Goal: Find specific page/section: Find specific page/section

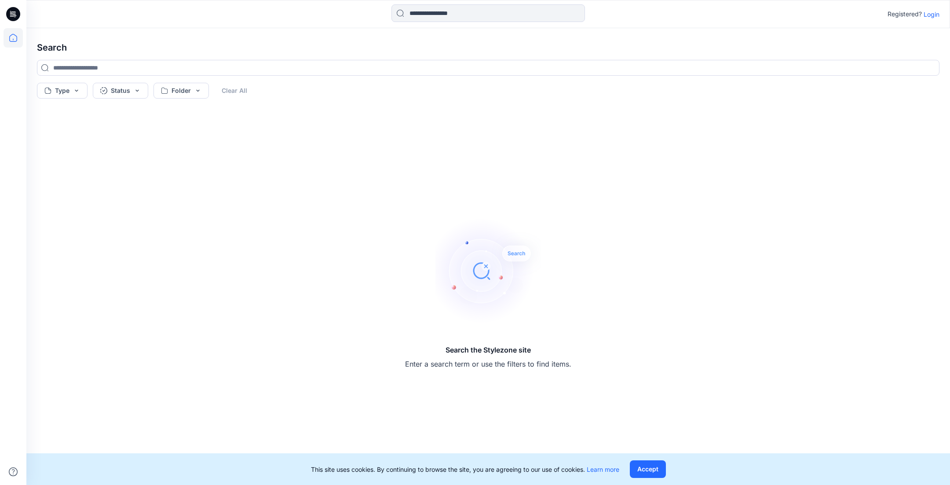
click at [19, 40] on icon at bounding box center [13, 37] width 19 height 19
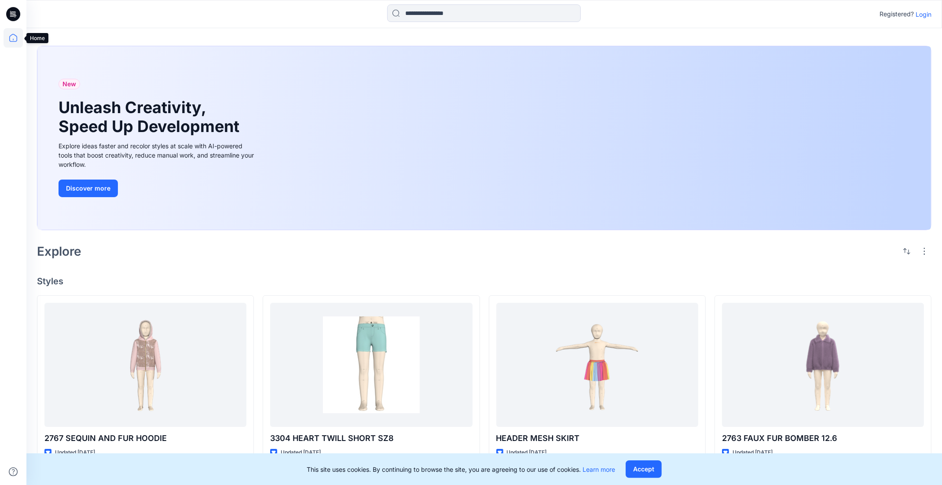
click at [16, 33] on icon at bounding box center [13, 37] width 19 height 19
click at [439, 14] on input at bounding box center [484, 13] width 194 height 18
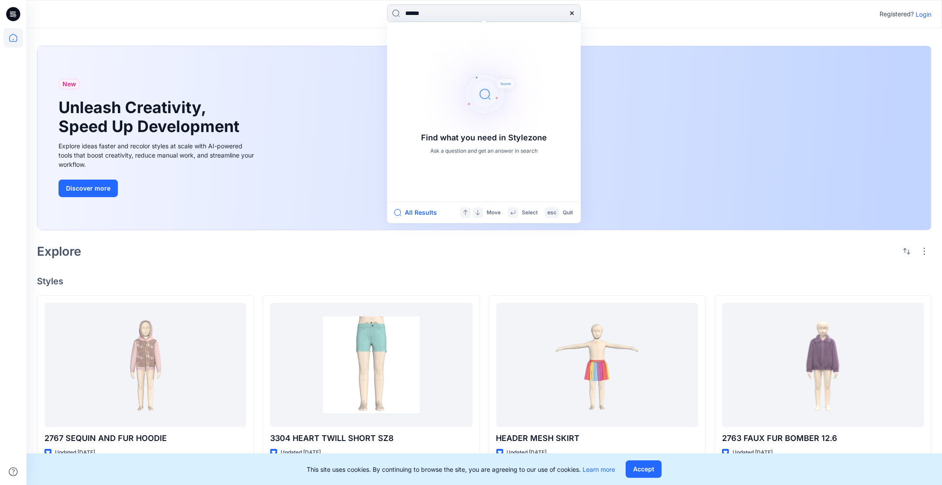
type input "*******"
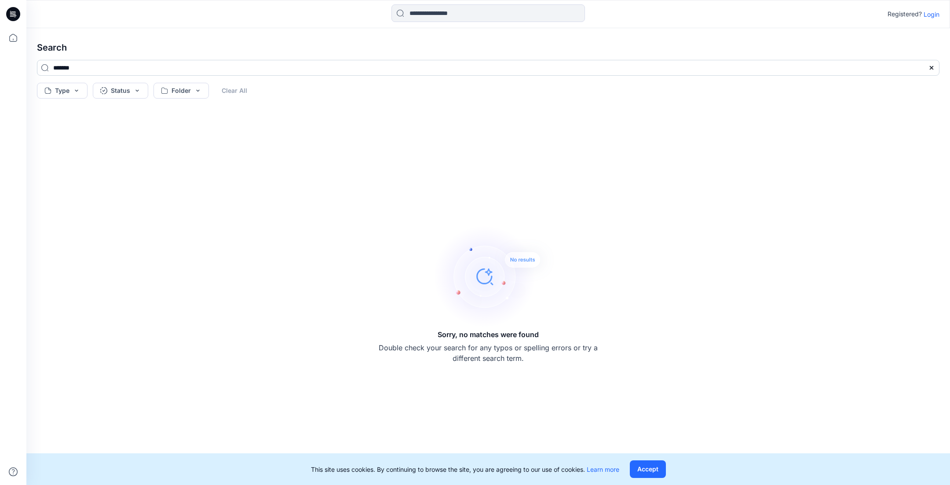
click at [99, 71] on input "*******" at bounding box center [488, 68] width 903 height 16
type input "*"
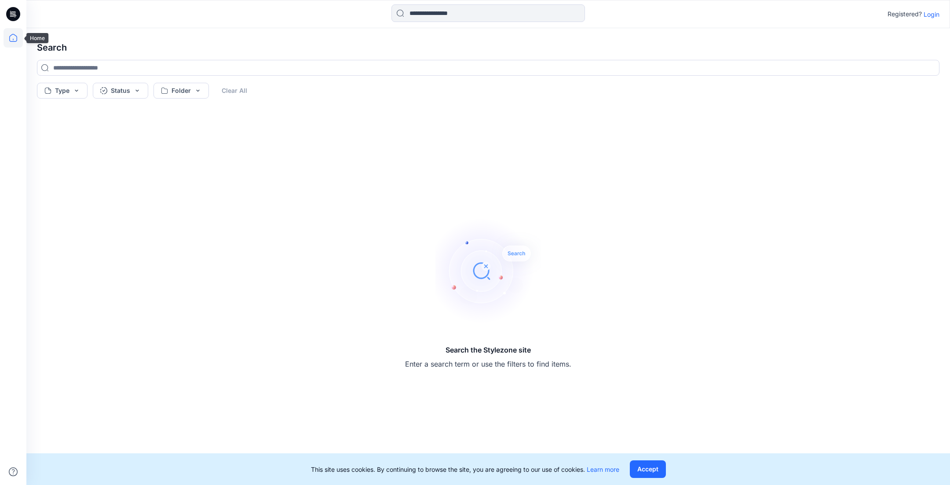
click at [17, 33] on icon at bounding box center [13, 37] width 19 height 19
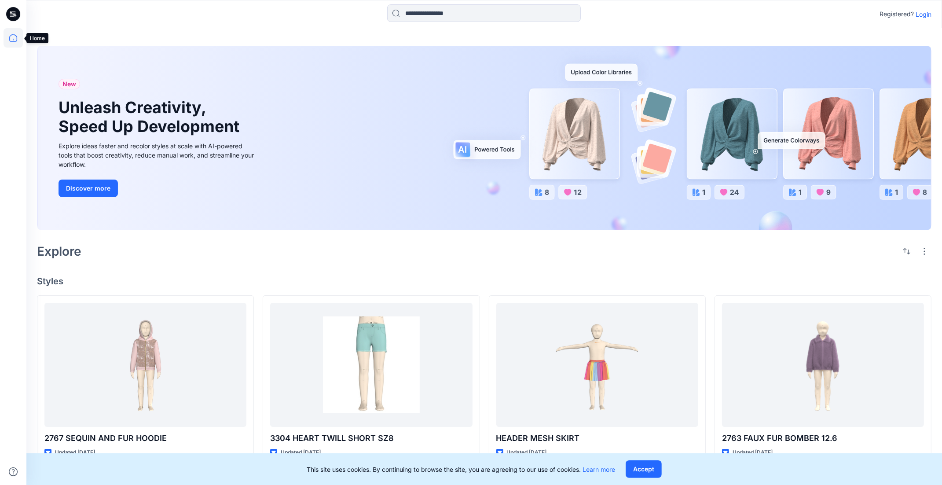
click at [10, 30] on icon at bounding box center [13, 37] width 19 height 19
click at [932, 13] on div "Registered? Login" at bounding box center [483, 13] width 915 height 19
click at [917, 14] on p "Login" at bounding box center [923, 14] width 16 height 9
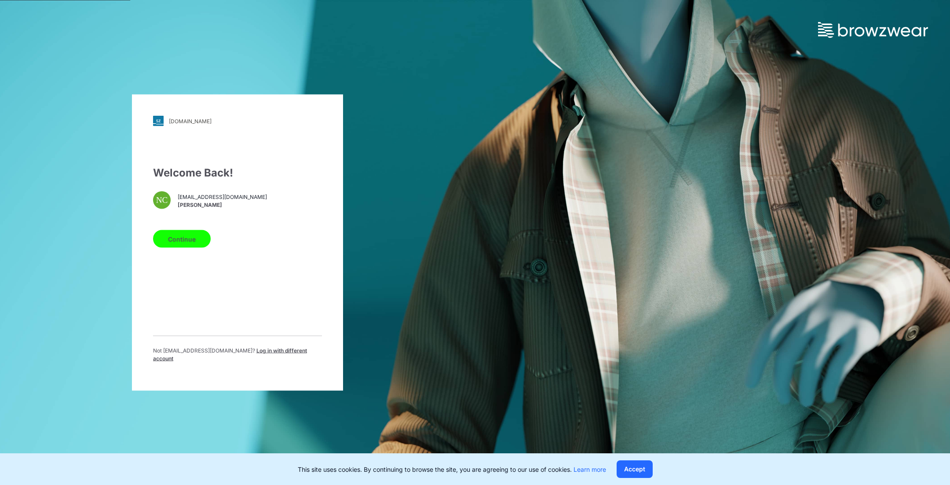
click at [178, 248] on button "Continue" at bounding box center [182, 239] width 58 height 18
click at [181, 246] on button "Continue" at bounding box center [182, 239] width 58 height 18
click at [185, 238] on button "Continue" at bounding box center [182, 239] width 58 height 18
click at [185, 242] on button "Continue" at bounding box center [182, 239] width 58 height 18
click at [182, 242] on button "Continue" at bounding box center [182, 239] width 58 height 18
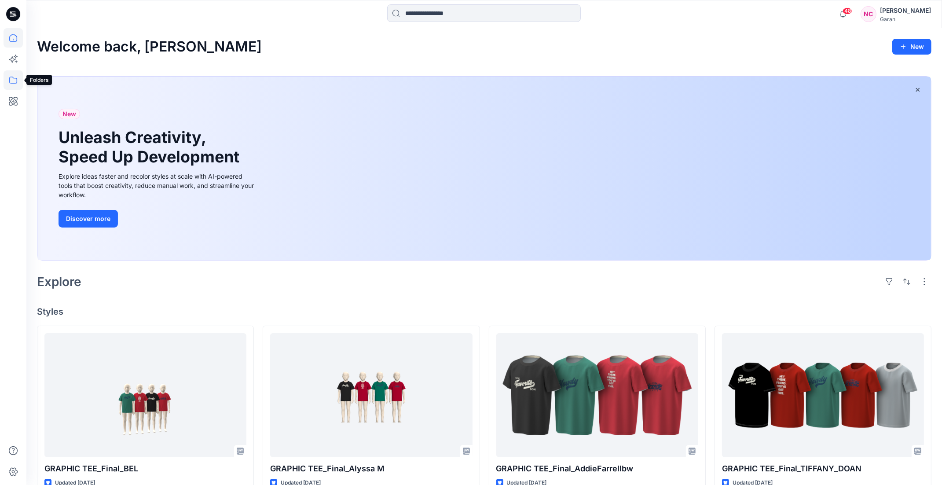
click at [7, 82] on icon at bounding box center [13, 79] width 19 height 19
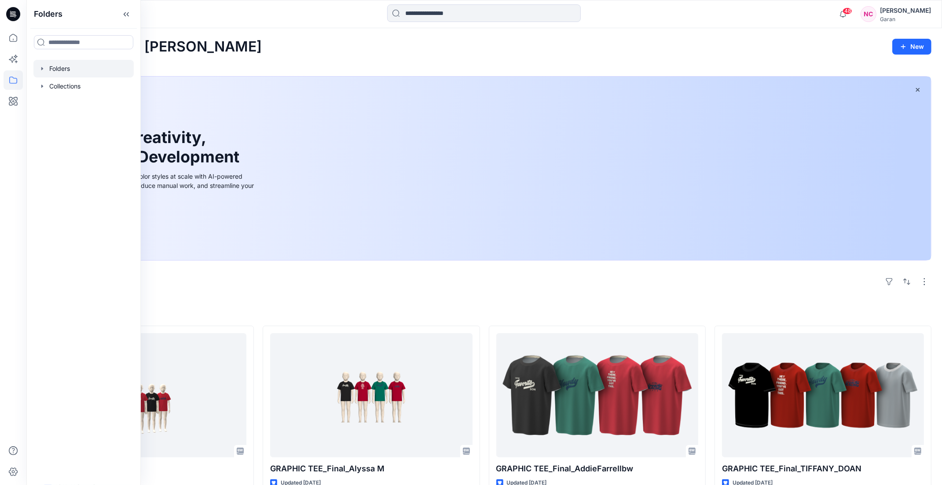
click at [78, 65] on div at bounding box center [83, 69] width 100 height 18
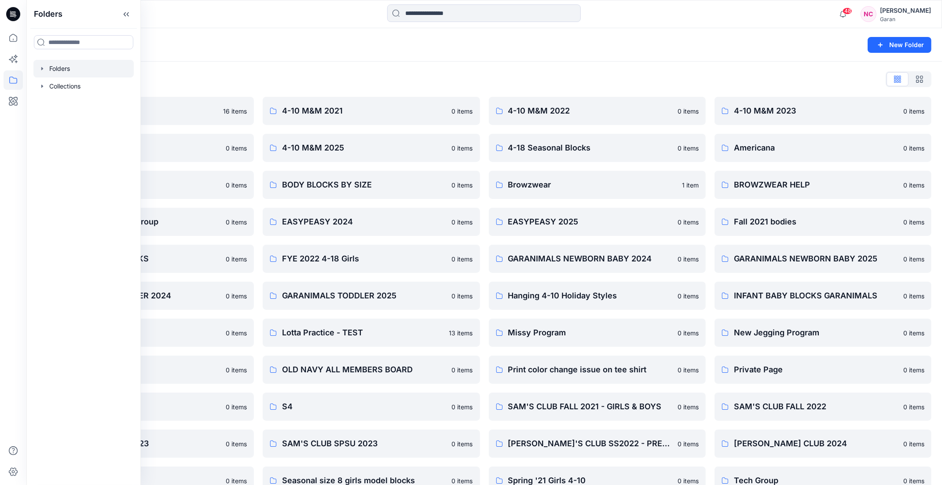
click at [309, 69] on div "Folders List 3D TRAINING 16 items 4-10 M&M 2024 0 items ASSESSMENTS 0 items Bro…" at bounding box center [483, 339] width 915 height 554
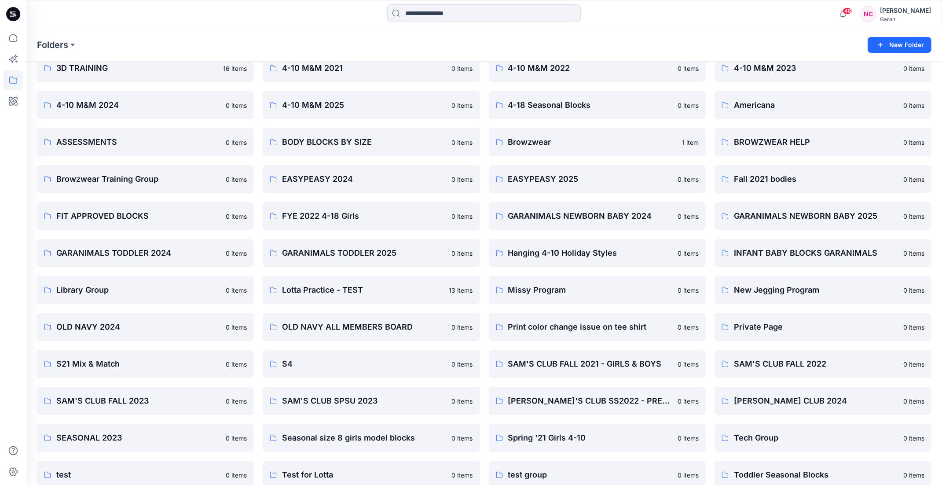
scroll to position [44, 0]
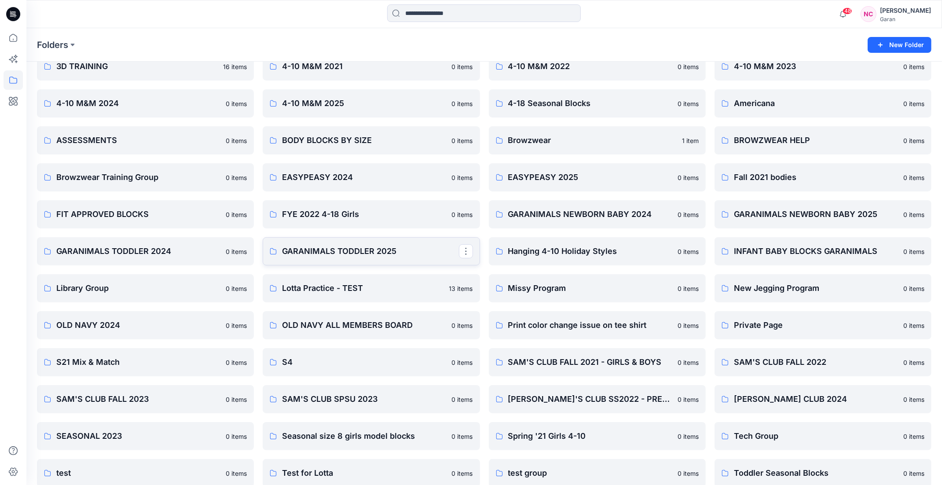
click at [332, 254] on p "GARANIMALS TODDLER 2025" at bounding box center [370, 251] width 176 height 12
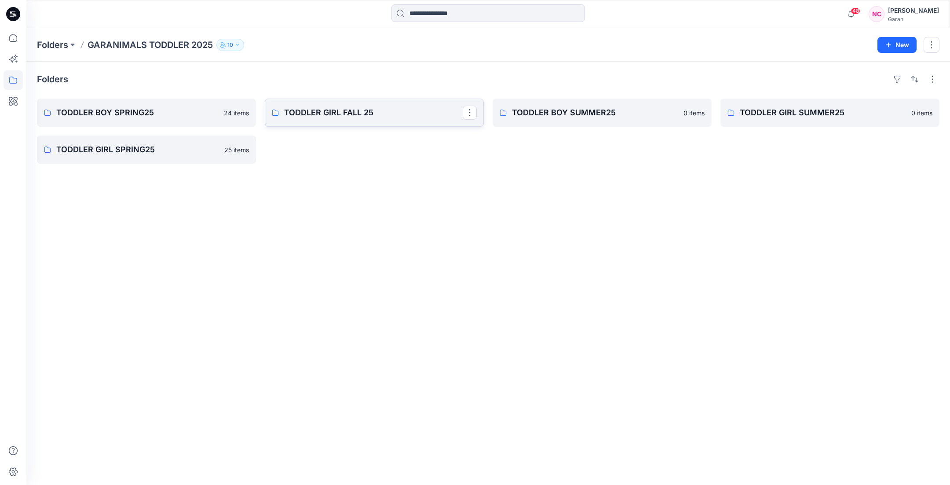
click at [351, 117] on p "TODDLER GIRL FALL 25" at bounding box center [373, 112] width 179 height 12
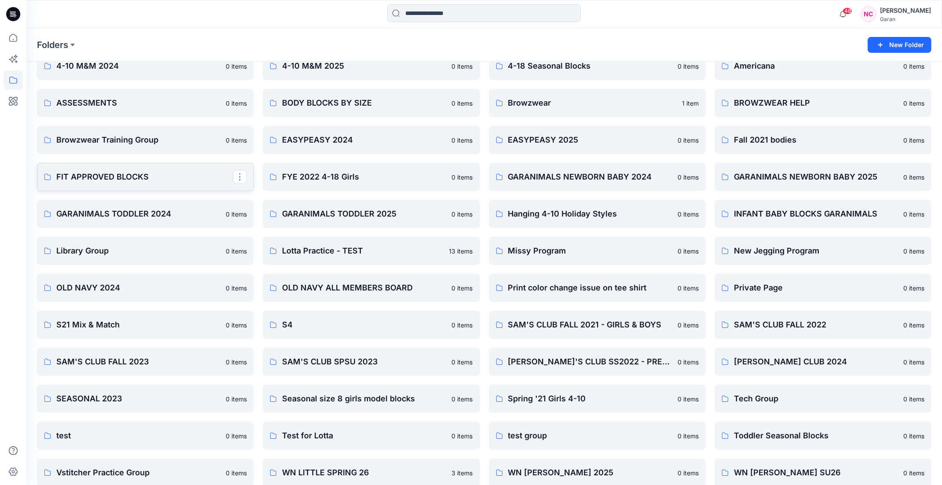
scroll to position [84, 0]
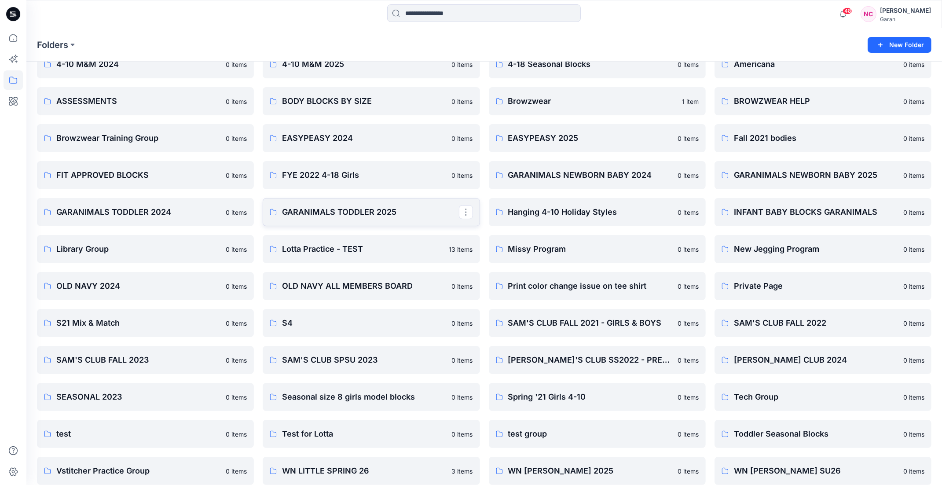
click at [325, 216] on p "GARANIMALS TODDLER 2025" at bounding box center [370, 212] width 176 height 12
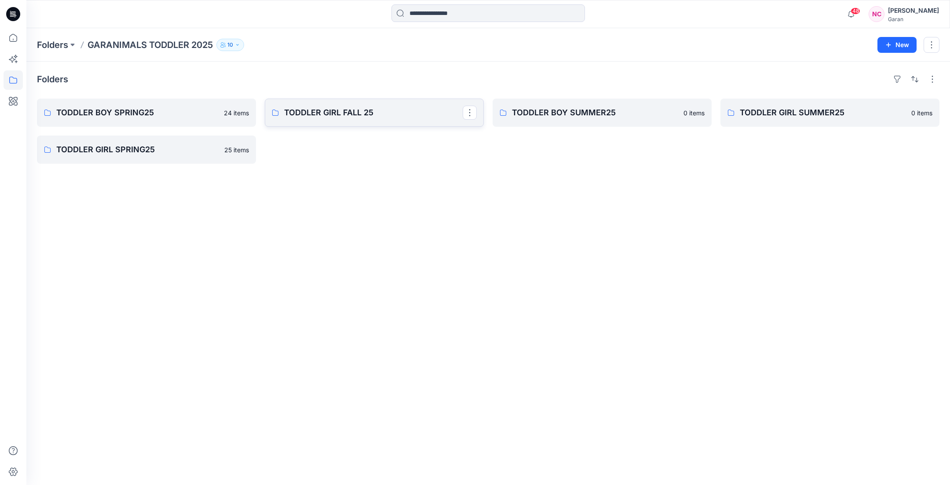
click at [329, 113] on p "TODDLER GIRL FALL 25" at bounding box center [373, 112] width 179 height 12
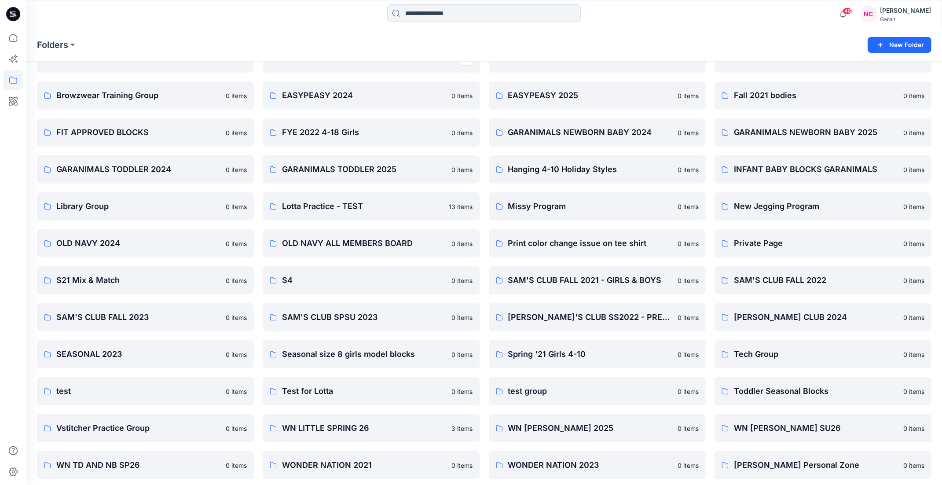
scroll to position [131, 0]
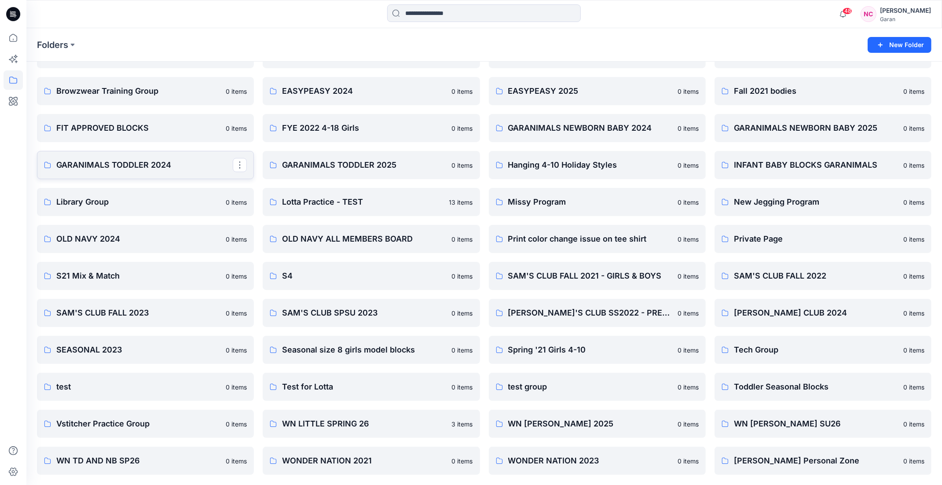
click at [136, 163] on p "GARANIMALS TODDLER 2024" at bounding box center [144, 165] width 176 height 12
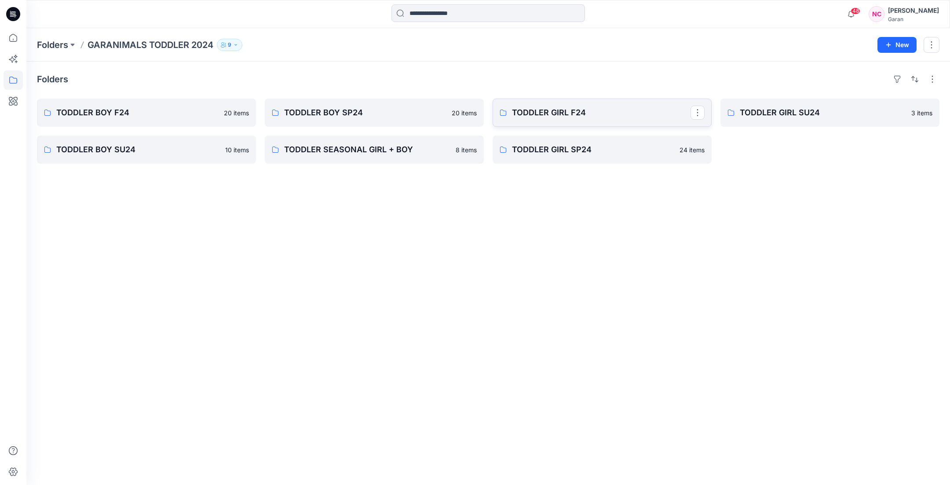
click at [546, 103] on link "TODDLER GIRL F24" at bounding box center [602, 113] width 219 height 28
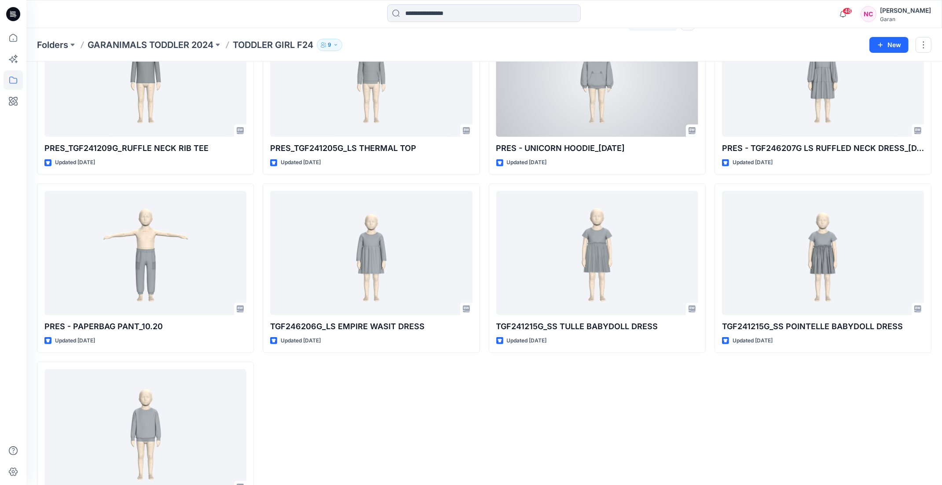
scroll to position [862, 0]
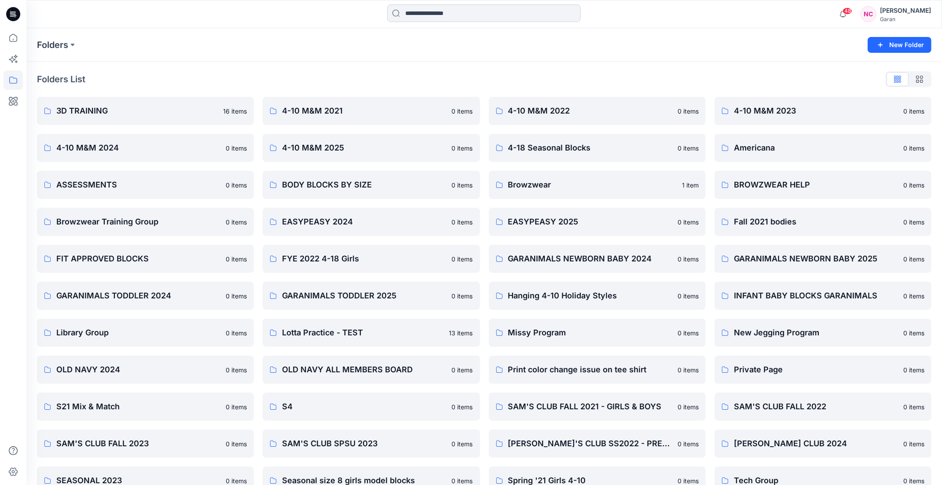
click at [417, 11] on input at bounding box center [484, 13] width 194 height 18
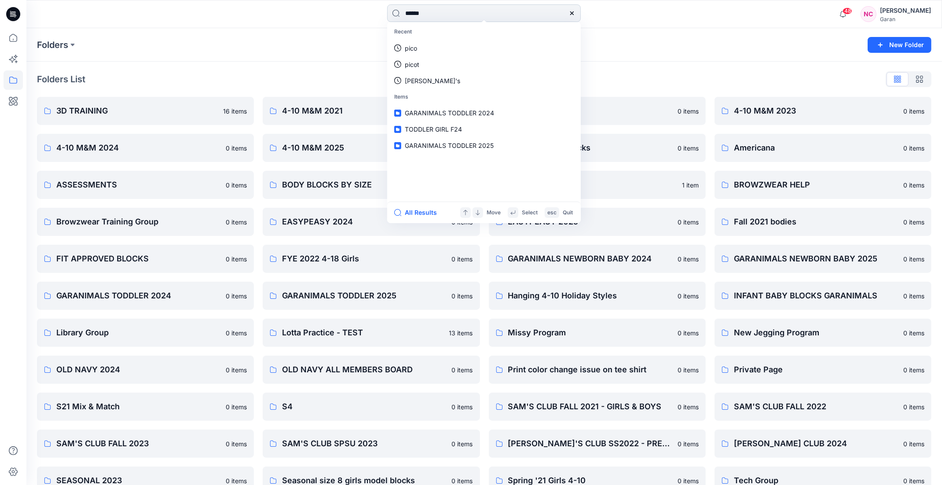
type input "*******"
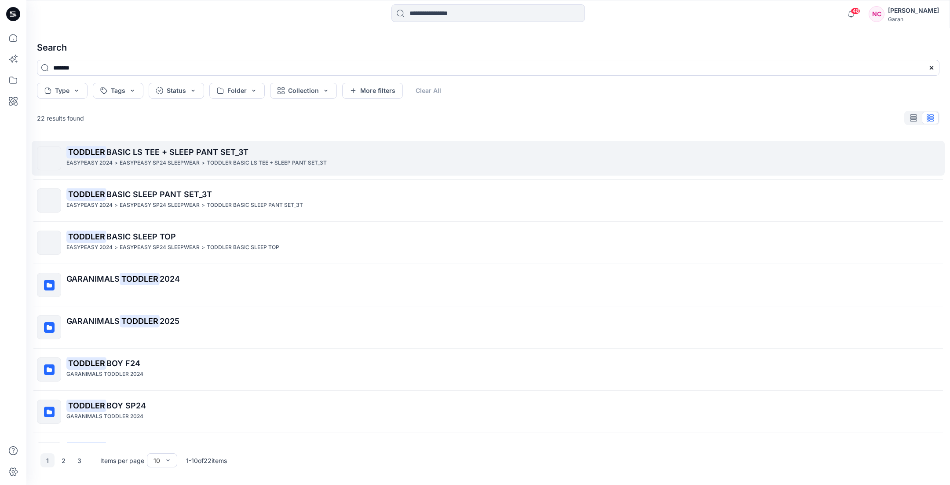
click at [157, 149] on span "BASIC LS TEE + SLEEP PANT SET_3T" at bounding box center [177, 151] width 142 height 9
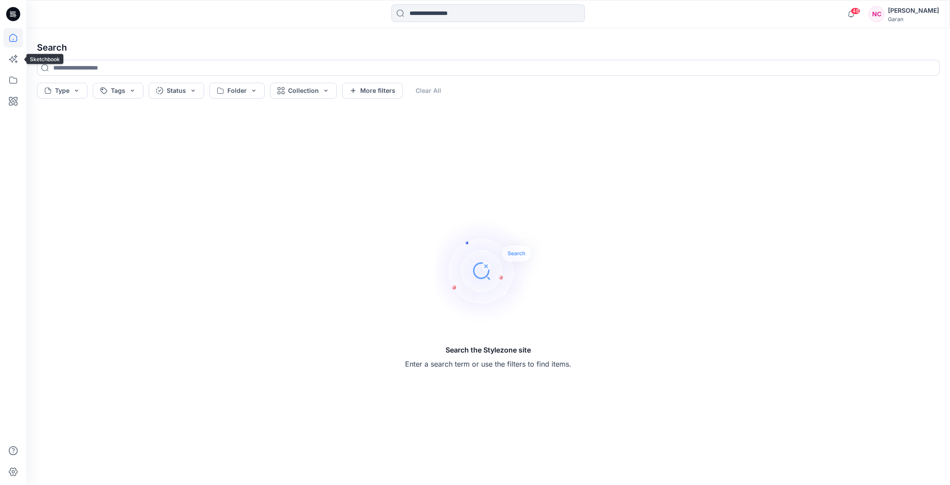
click at [15, 41] on icon at bounding box center [13, 37] width 19 height 19
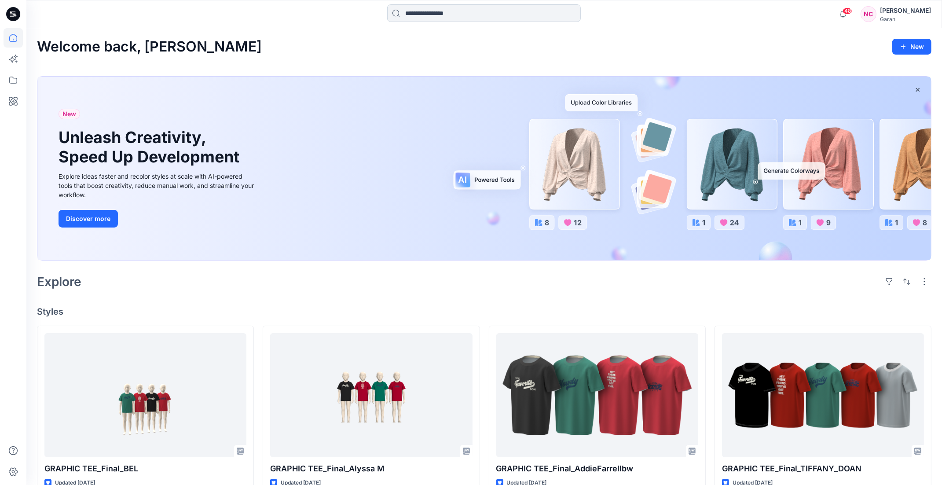
click at [451, 11] on input at bounding box center [484, 13] width 194 height 18
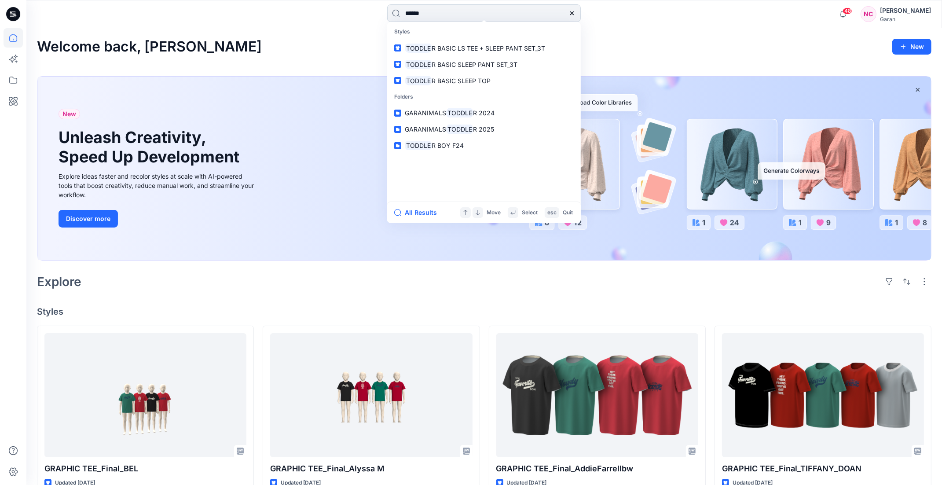
type input "*******"
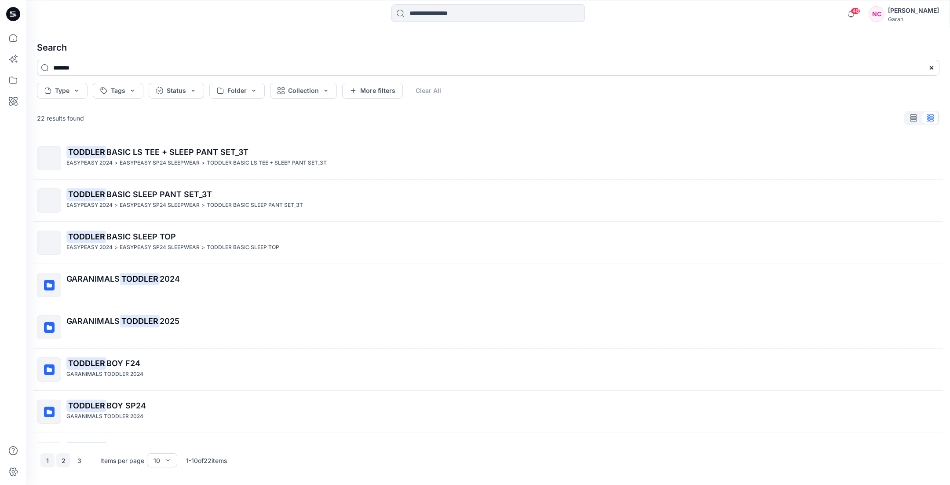
click at [62, 465] on button "2" at bounding box center [63, 460] width 14 height 14
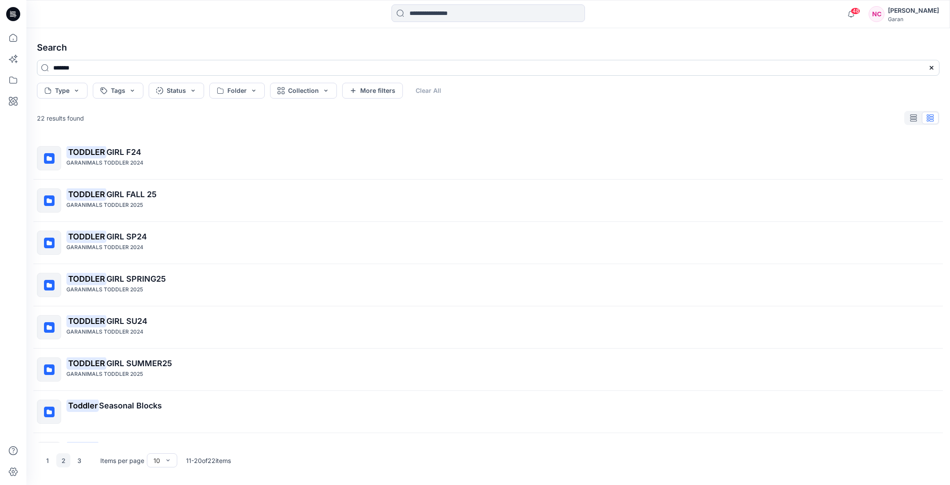
drag, startPoint x: 114, startPoint y: 67, endPoint x: 93, endPoint y: 69, distance: 20.7
click at [93, 69] on input "*******" at bounding box center [488, 68] width 903 height 16
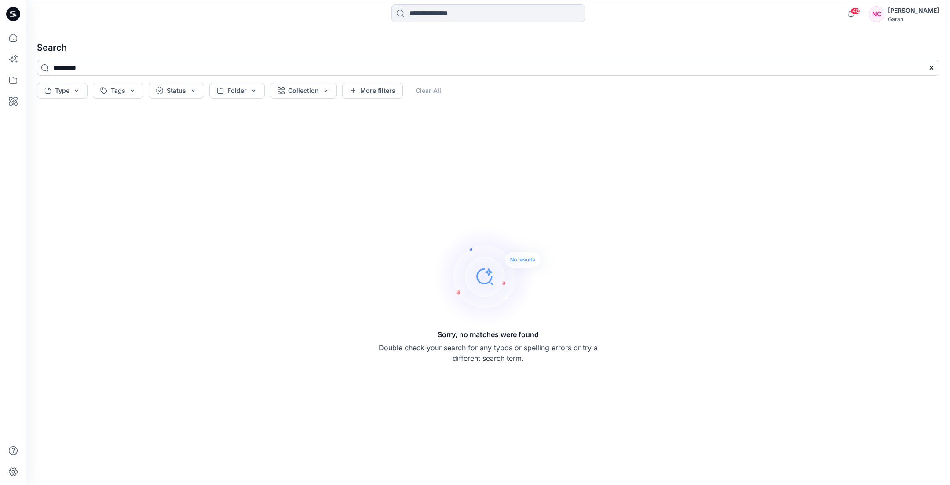
drag, startPoint x: 80, startPoint y: 67, endPoint x: 47, endPoint y: 65, distance: 33.5
click at [47, 65] on input "**********" at bounding box center [488, 68] width 903 height 16
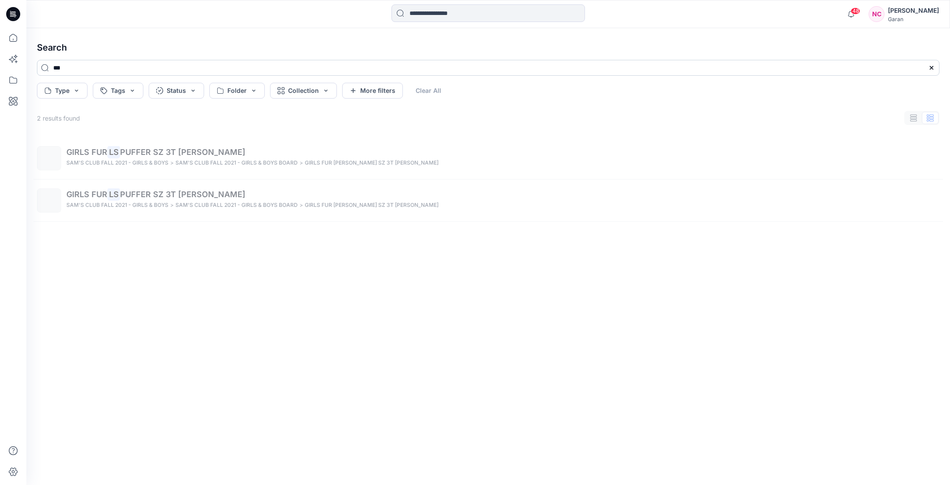
click at [94, 69] on input "**" at bounding box center [488, 68] width 903 height 16
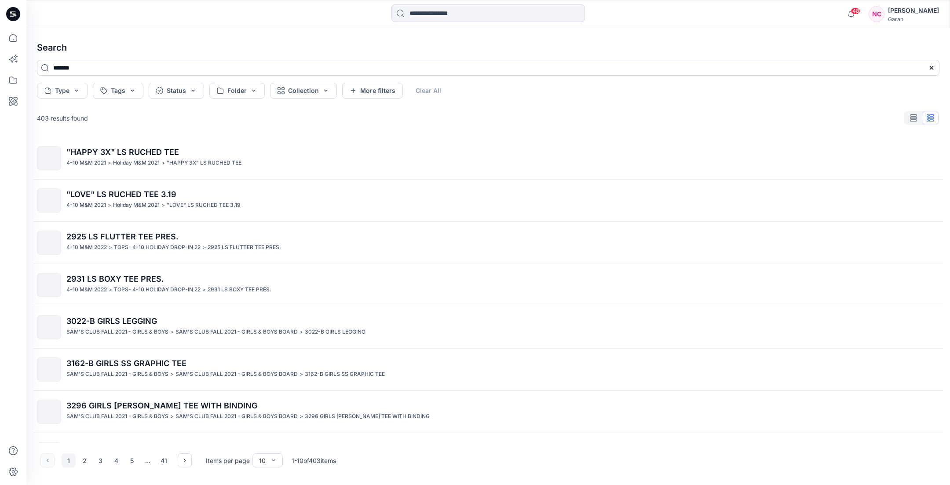
type input "******"
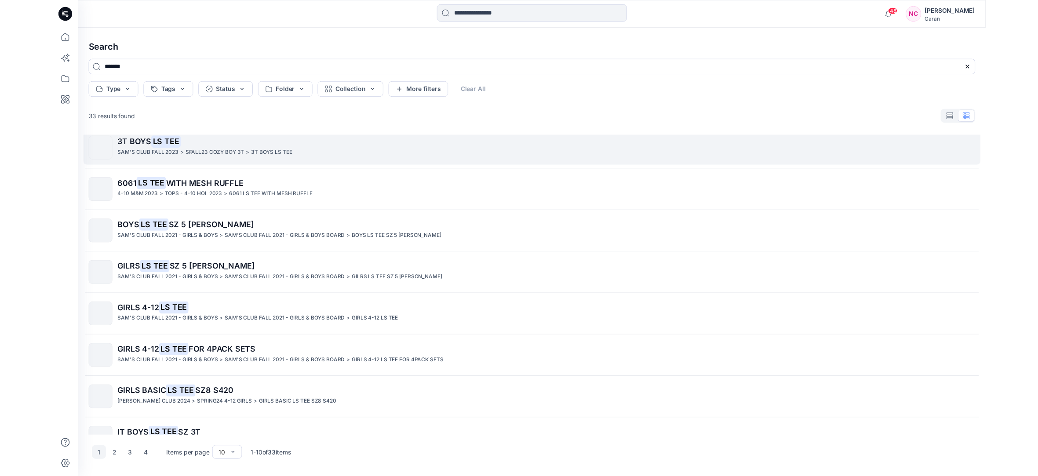
scroll to position [117, 0]
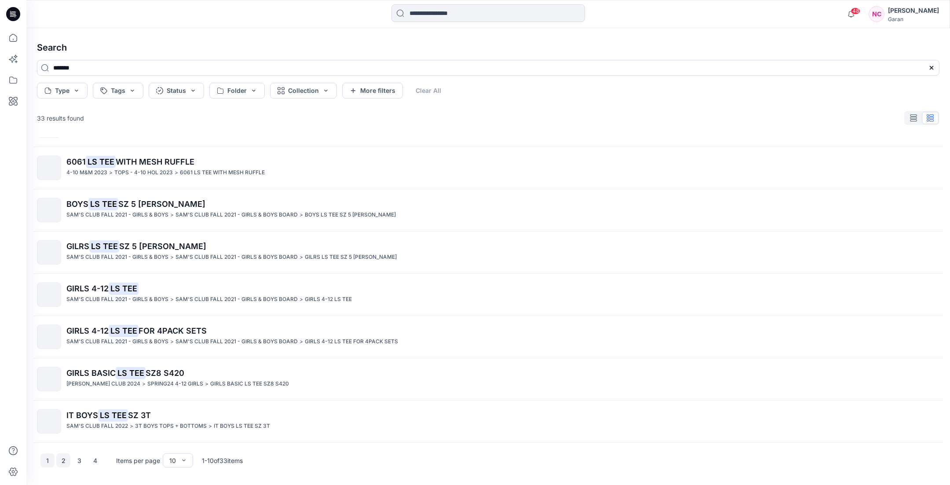
click at [59, 464] on button "2" at bounding box center [63, 460] width 14 height 14
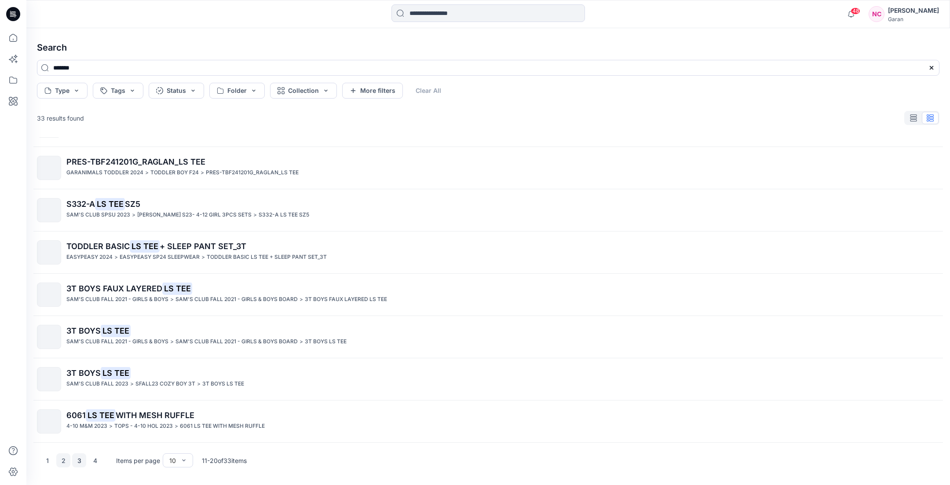
click at [80, 456] on button "3" at bounding box center [79, 460] width 14 height 14
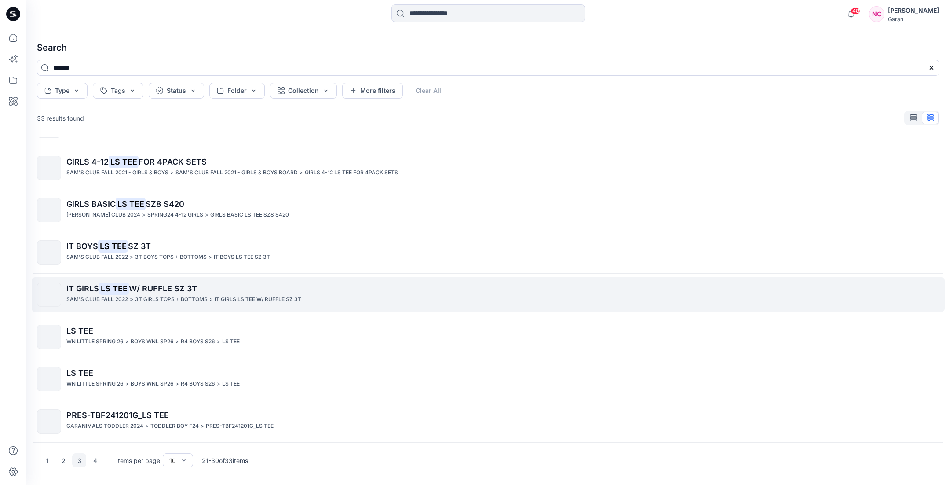
click at [89, 289] on span "IT GIRLS" at bounding box center [82, 288] width 33 height 9
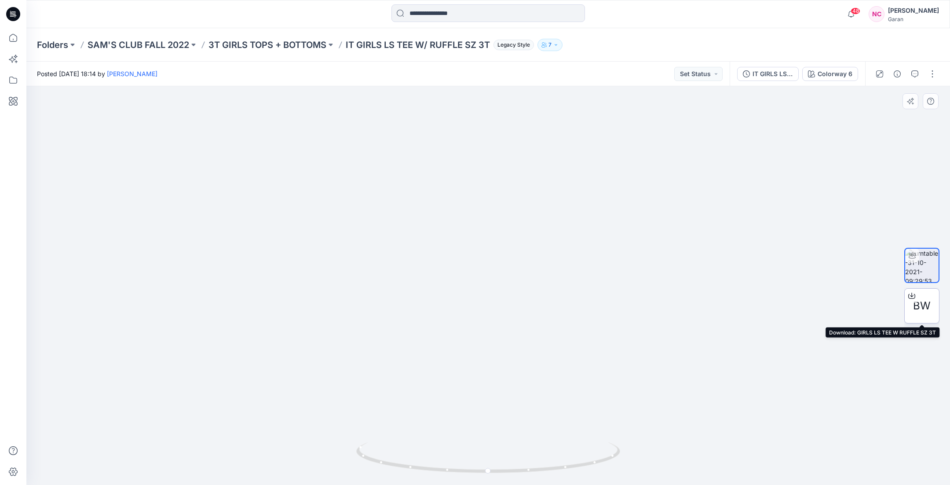
click at [913, 296] on icon at bounding box center [911, 295] width 7 height 7
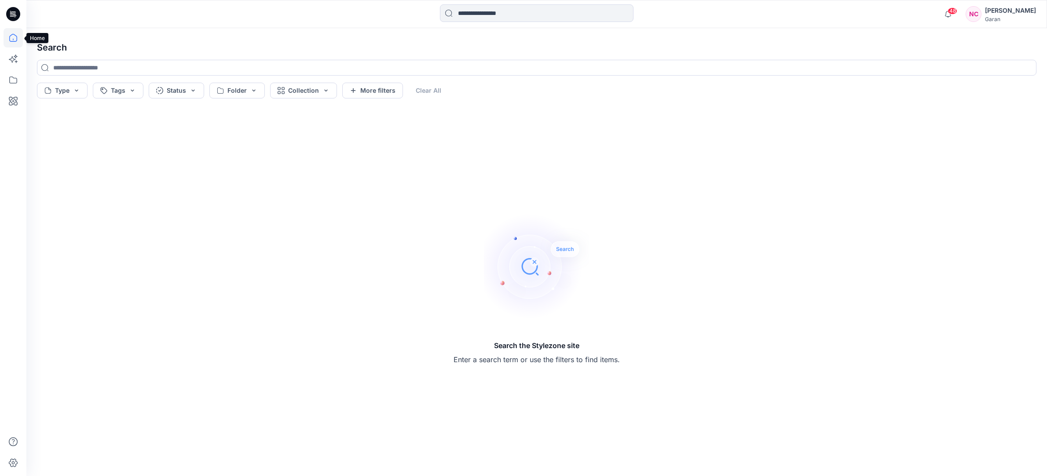
click at [13, 46] on icon at bounding box center [13, 37] width 19 height 19
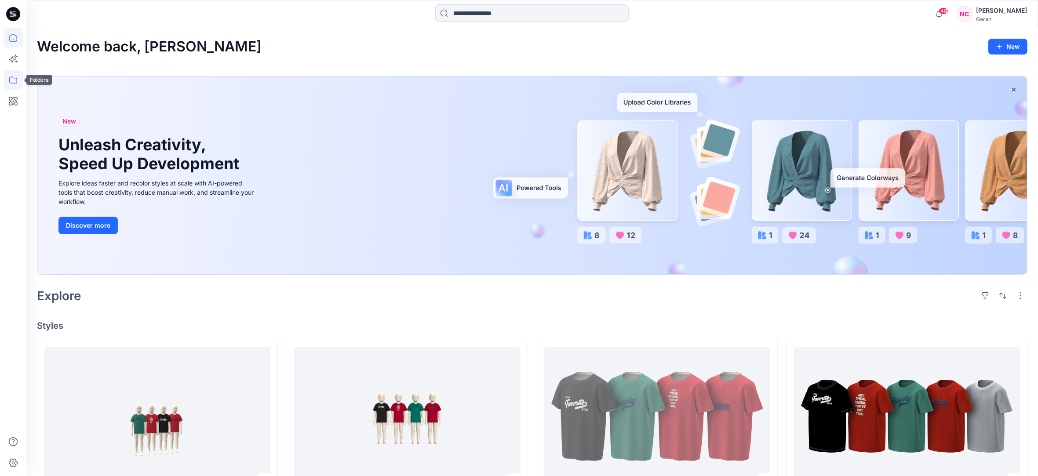
click at [11, 79] on icon at bounding box center [13, 79] width 19 height 19
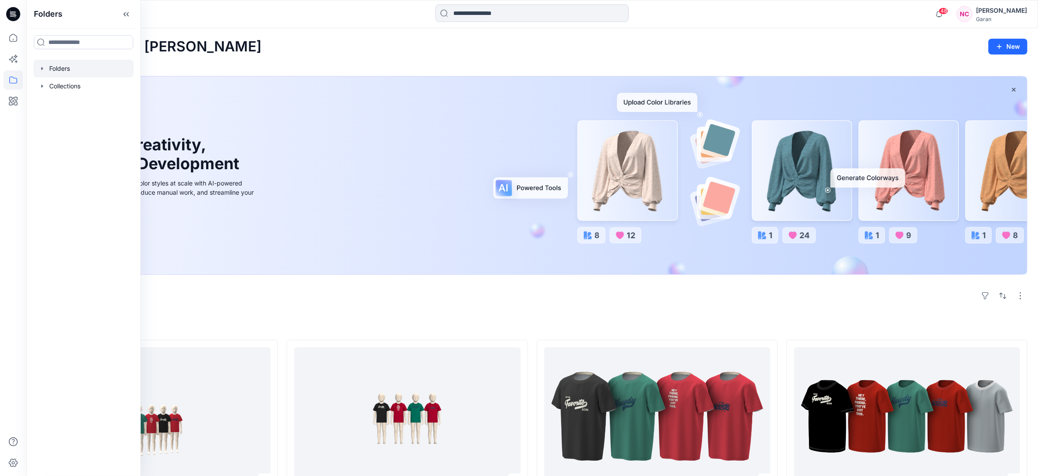
click at [67, 68] on div at bounding box center [83, 69] width 100 height 18
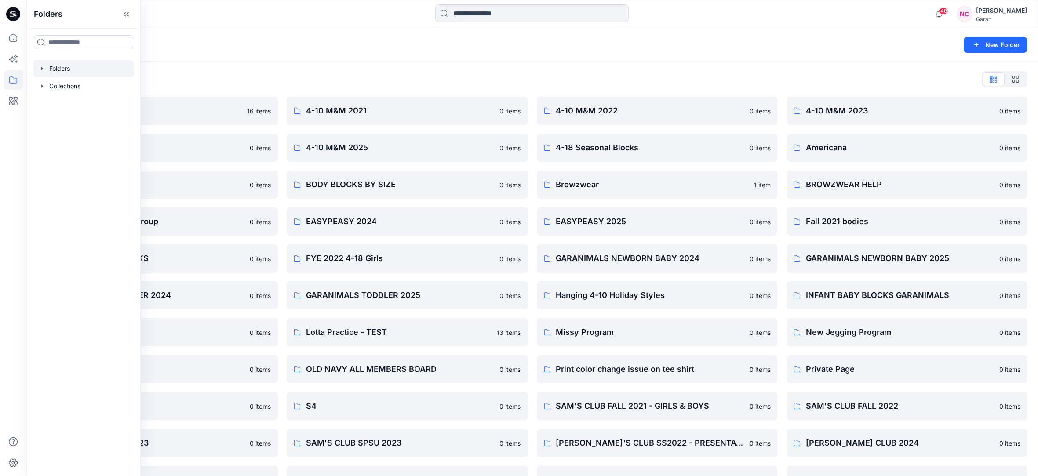
click at [555, 42] on div "Folders" at bounding box center [498, 45] width 922 height 12
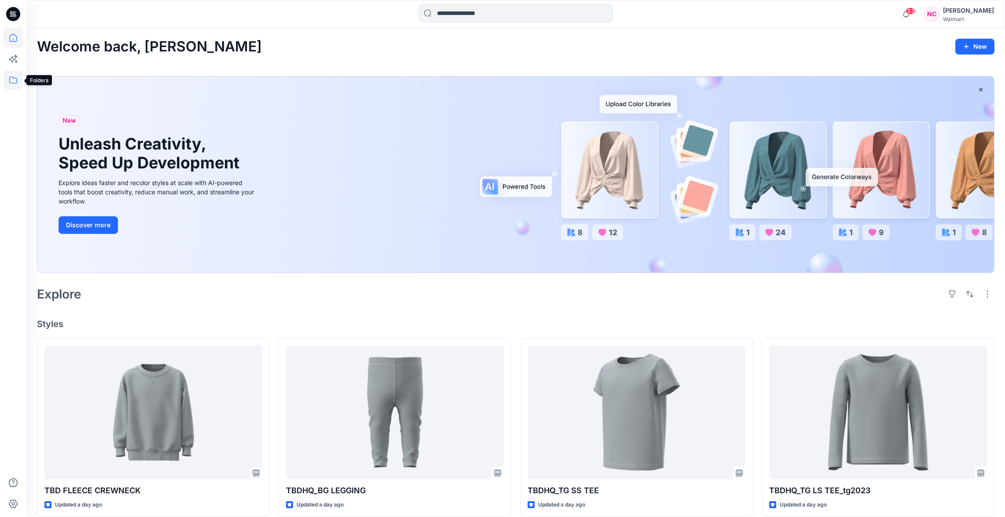
click at [13, 86] on icon at bounding box center [13, 79] width 19 height 19
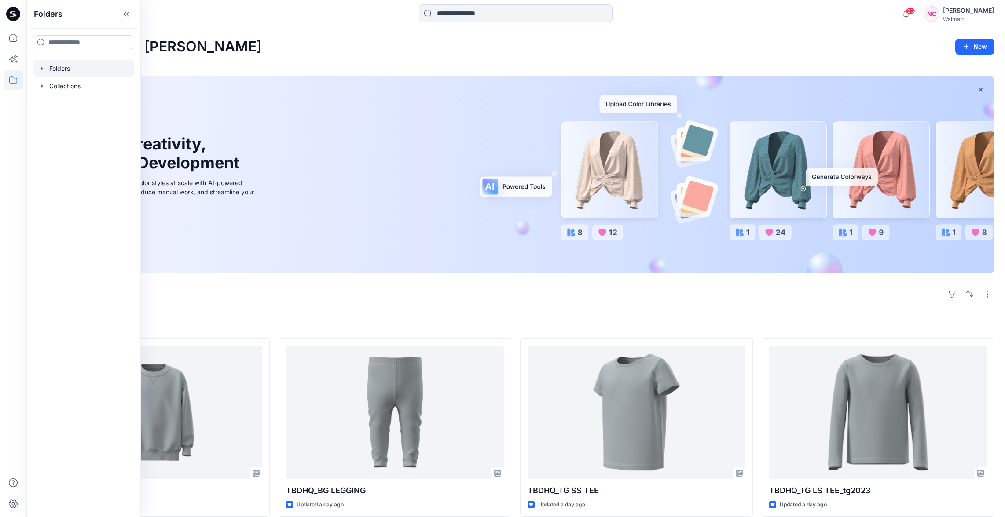
click at [68, 63] on div at bounding box center [83, 69] width 100 height 18
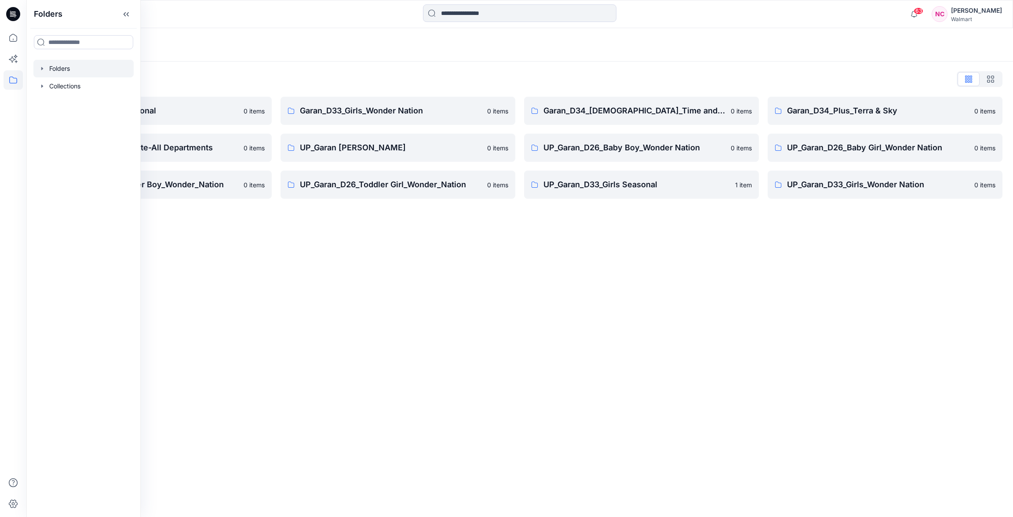
click at [639, 247] on div "Folders Folders List Garan_D33_Girls Seasonal 0 items Garan_Way to Celebrate-Al…" at bounding box center [519, 272] width 987 height 489
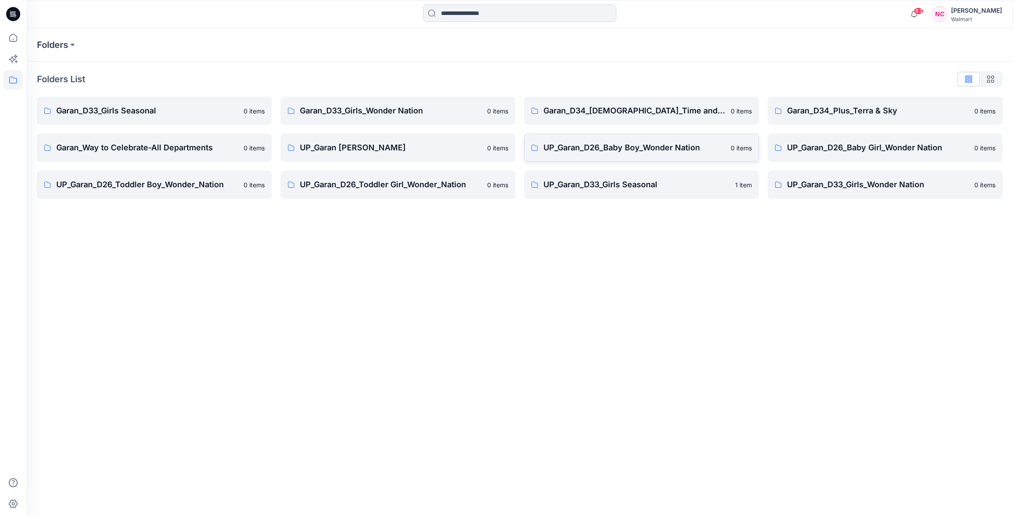
click at [635, 142] on p "UP_Garan_D26_Baby Boy_Wonder Nation" at bounding box center [635, 148] width 182 height 12
